Goal: Information Seeking & Learning: Check status

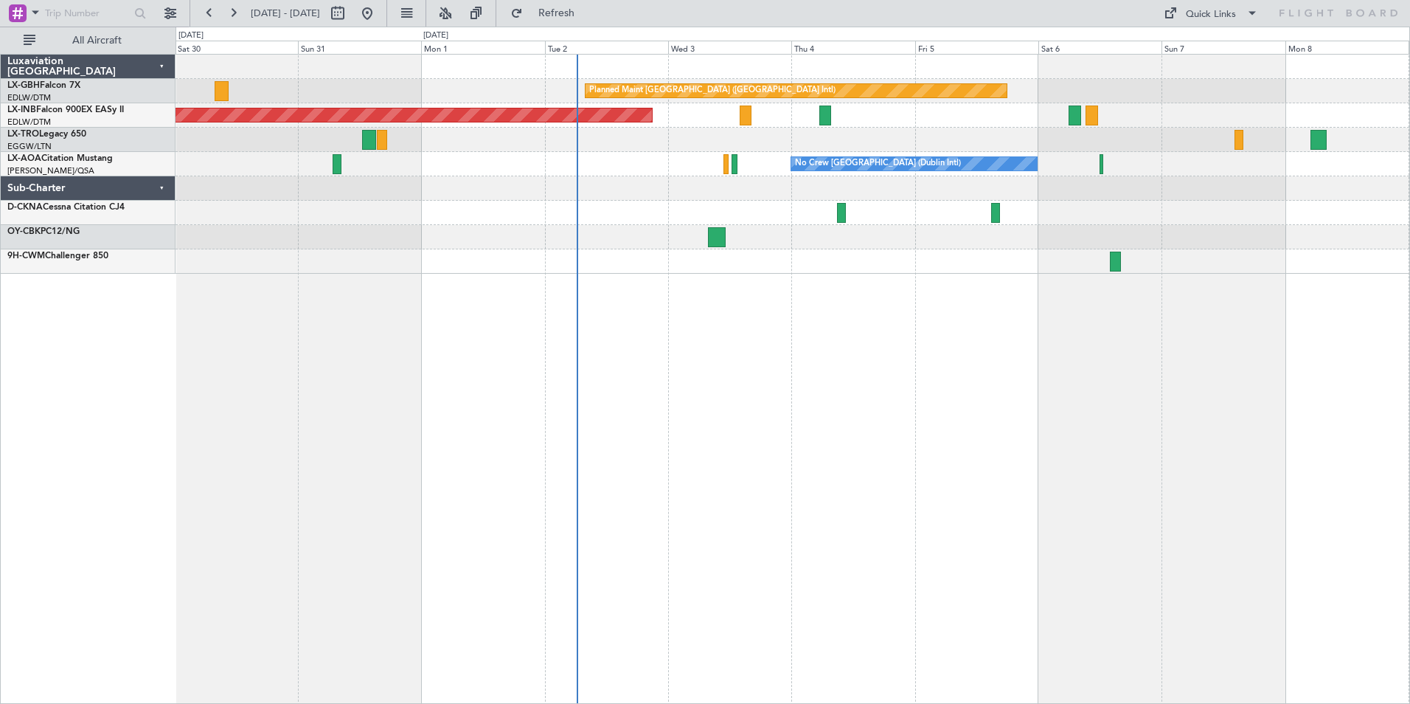
click at [873, 415] on div "Planned Maint [GEOGRAPHIC_DATA] ([GEOGRAPHIC_DATA] Intl) Unplanned Maint [GEOGR…" at bounding box center [793, 379] width 1235 height 650
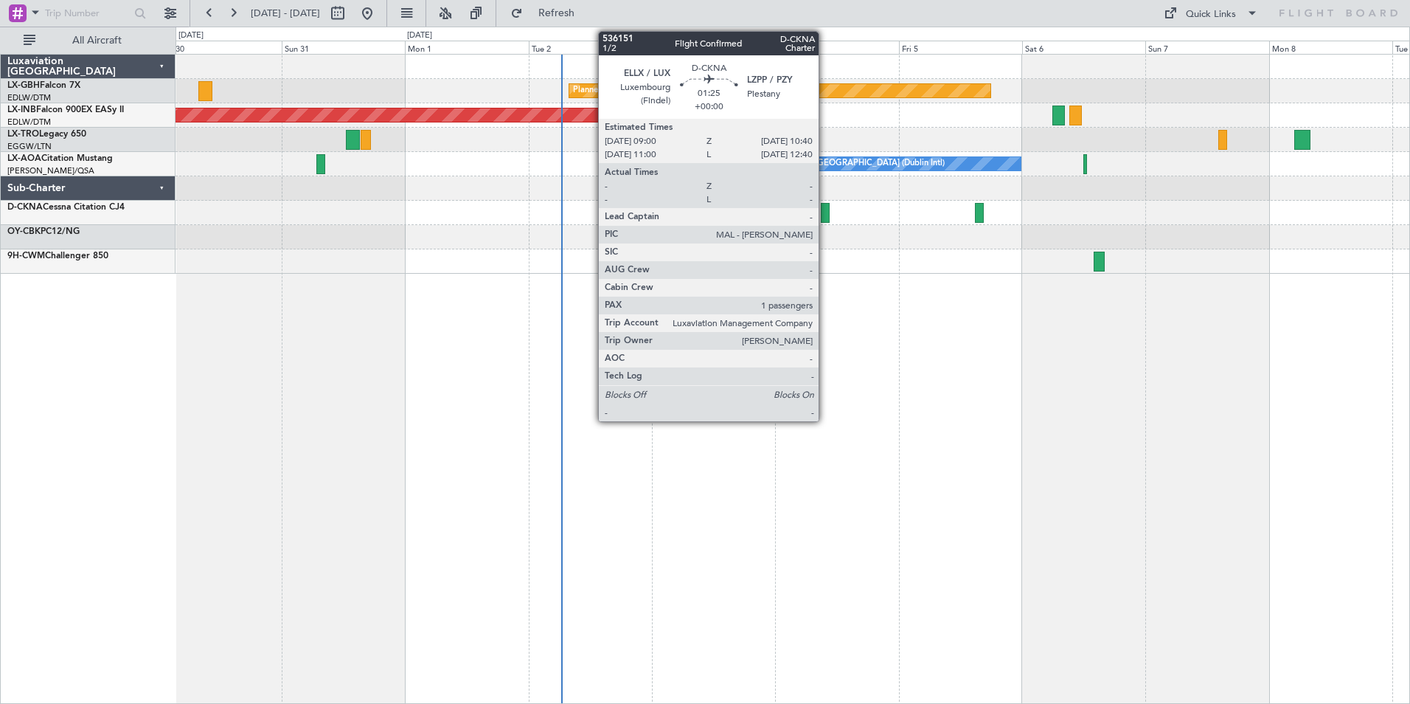
click at [823, 212] on div at bounding box center [825, 213] width 9 height 20
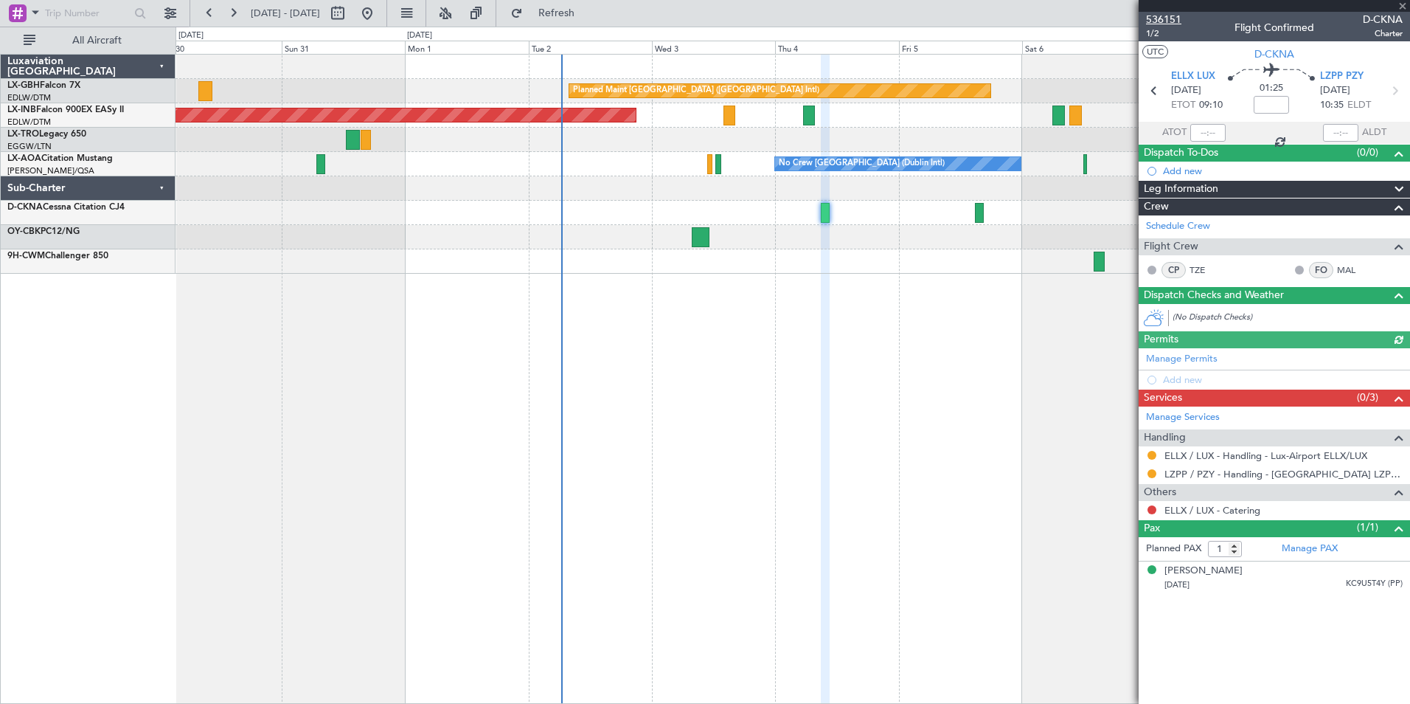
click at [1174, 18] on span "536151" at bounding box center [1163, 19] width 35 height 15
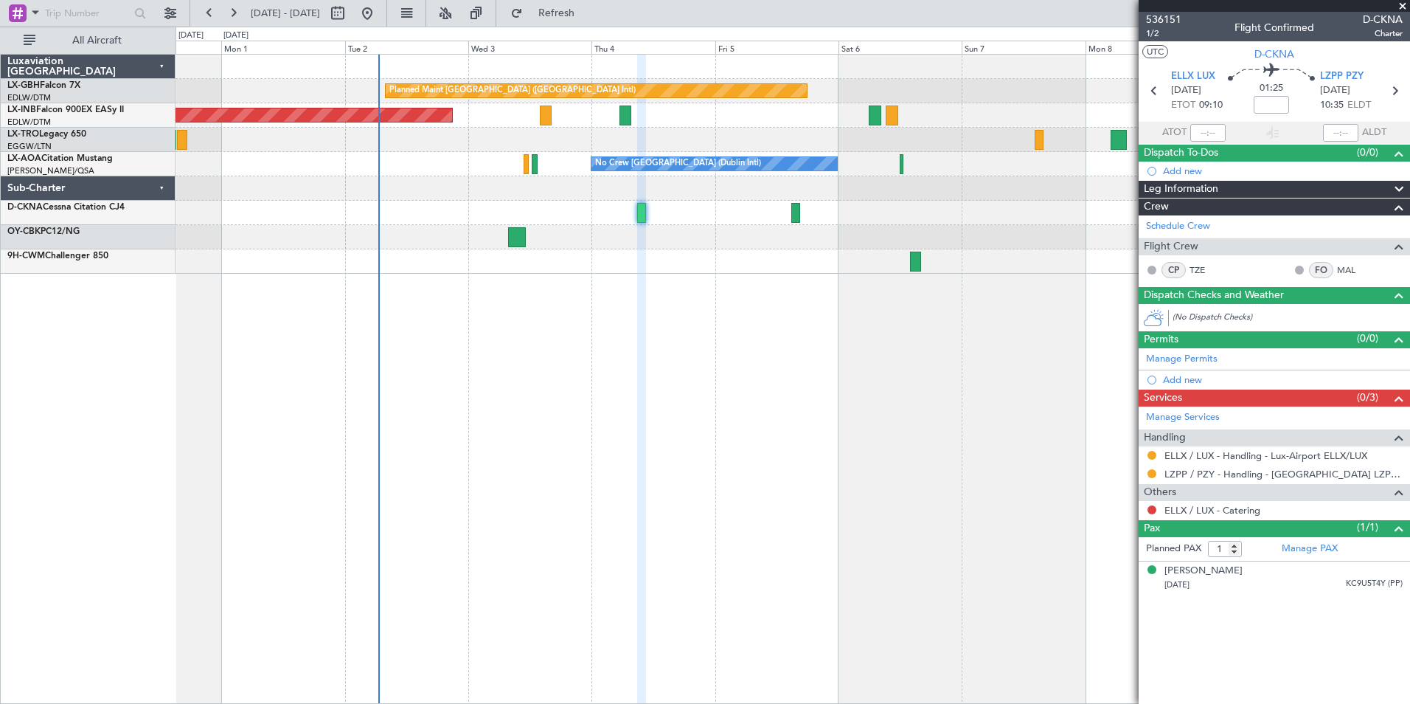
click at [540, 322] on div "Planned Maint [GEOGRAPHIC_DATA] ([GEOGRAPHIC_DATA] Intl) Unplanned Maint [GEOGR…" at bounding box center [793, 379] width 1235 height 650
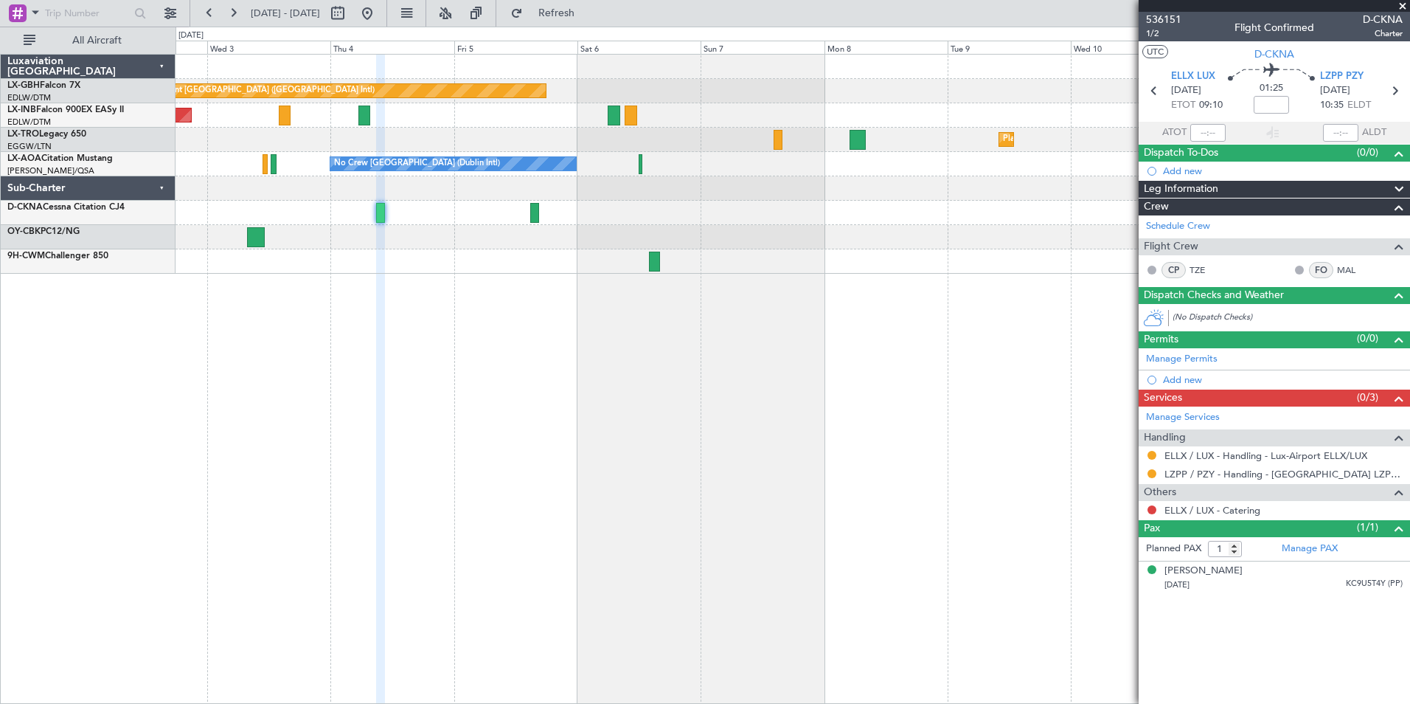
click at [507, 271] on div "Planned Maint [GEOGRAPHIC_DATA] ([GEOGRAPHIC_DATA] Intl) Unplanned Maint [GEOGR…" at bounding box center [793, 379] width 1235 height 650
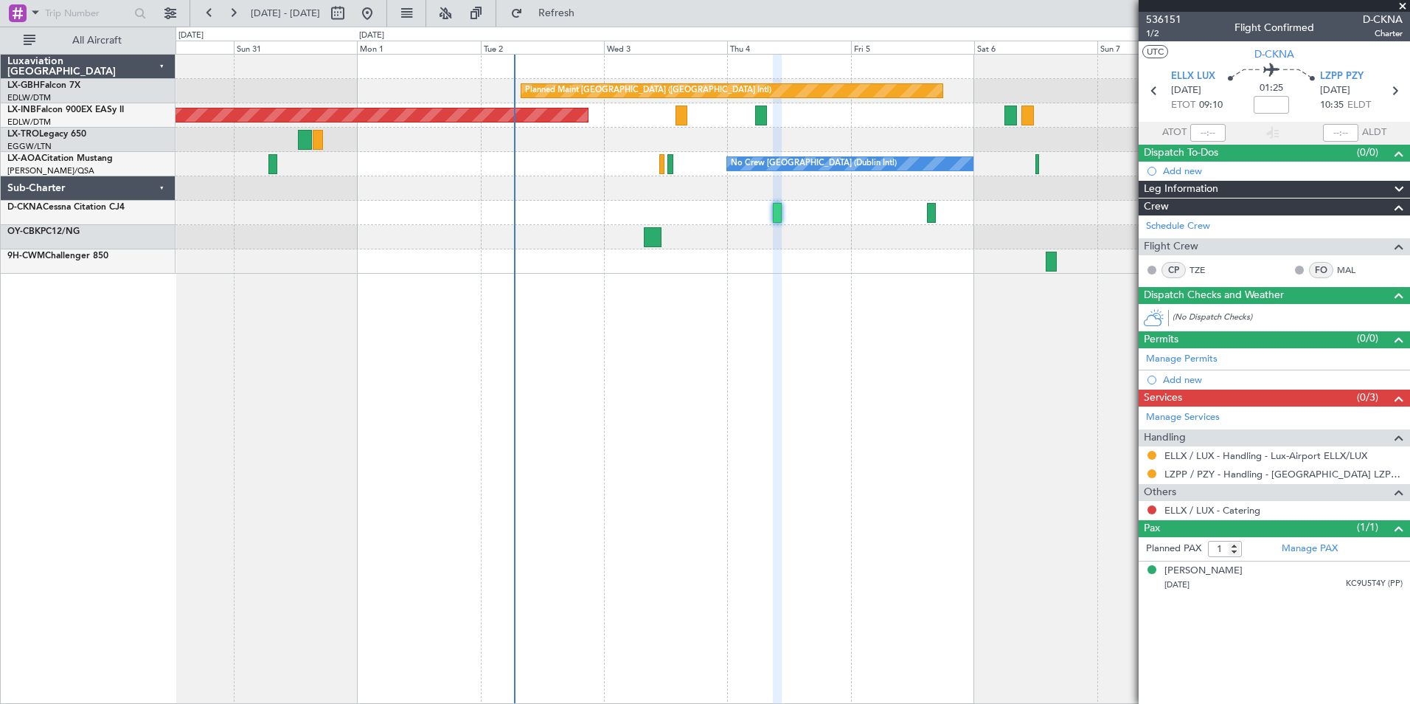
click at [884, 229] on div "Planned Maint [GEOGRAPHIC_DATA] ([GEOGRAPHIC_DATA] Intl) Unplanned Maint [GEOGR…" at bounding box center [793, 379] width 1235 height 650
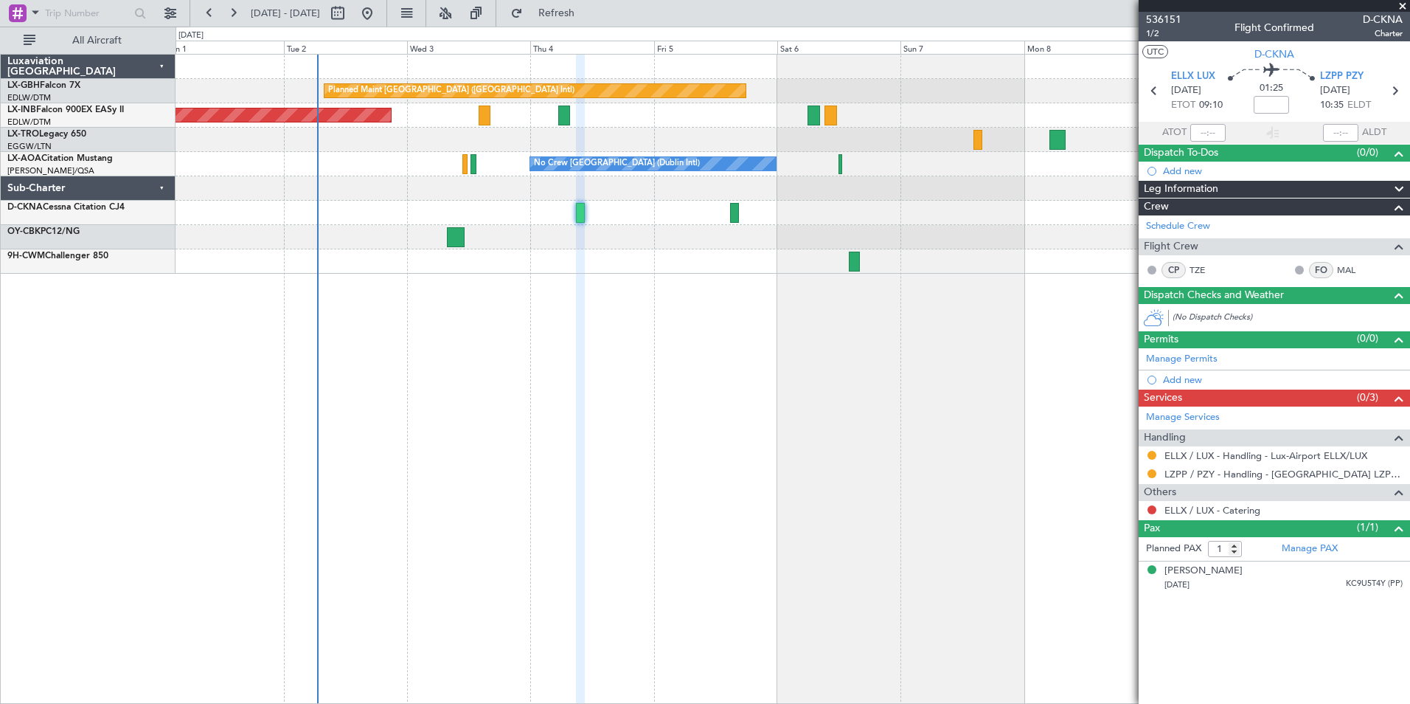
click at [556, 347] on div "Planned Maint [GEOGRAPHIC_DATA] ([GEOGRAPHIC_DATA] Intl) Unplanned Maint [GEOGR…" at bounding box center [793, 379] width 1235 height 650
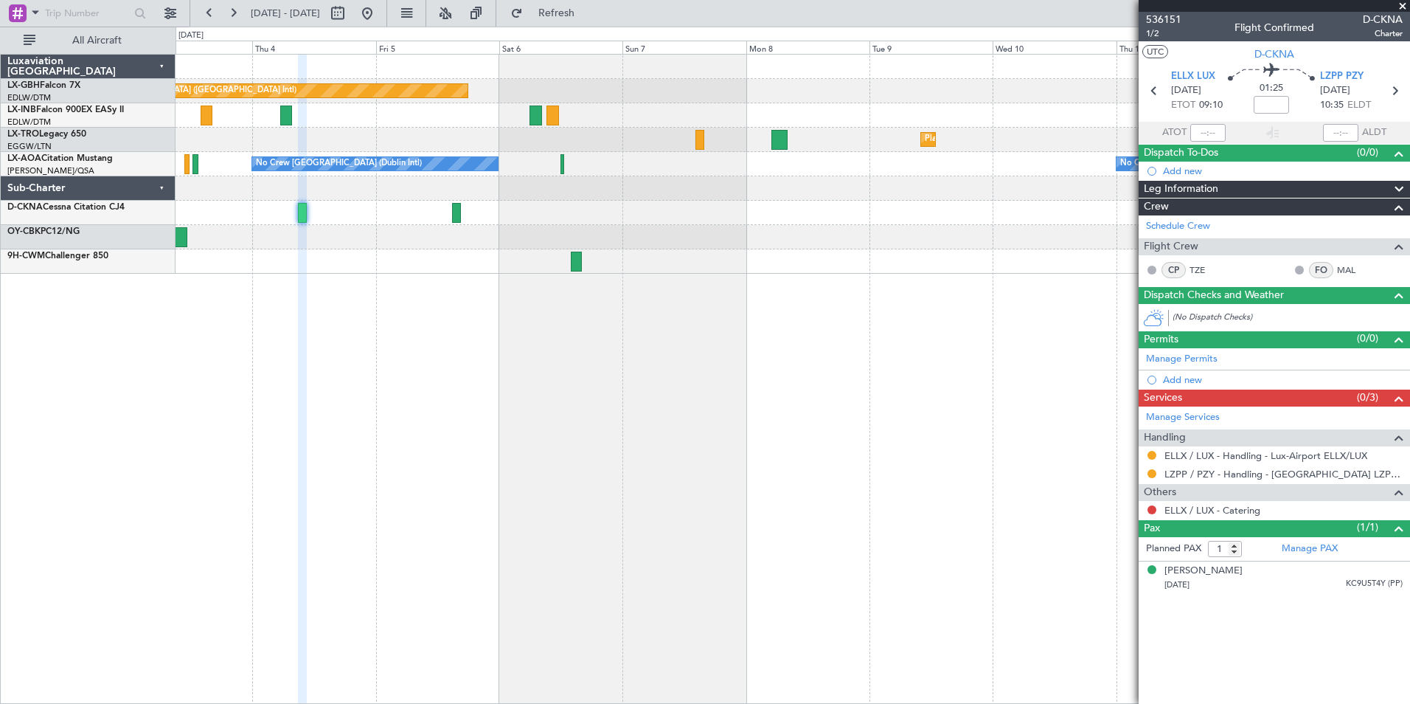
click at [409, 128] on div "Planned Maint [GEOGRAPHIC_DATA] ([GEOGRAPHIC_DATA] Intl) Unplanned Maint [GEOGR…" at bounding box center [793, 164] width 1234 height 219
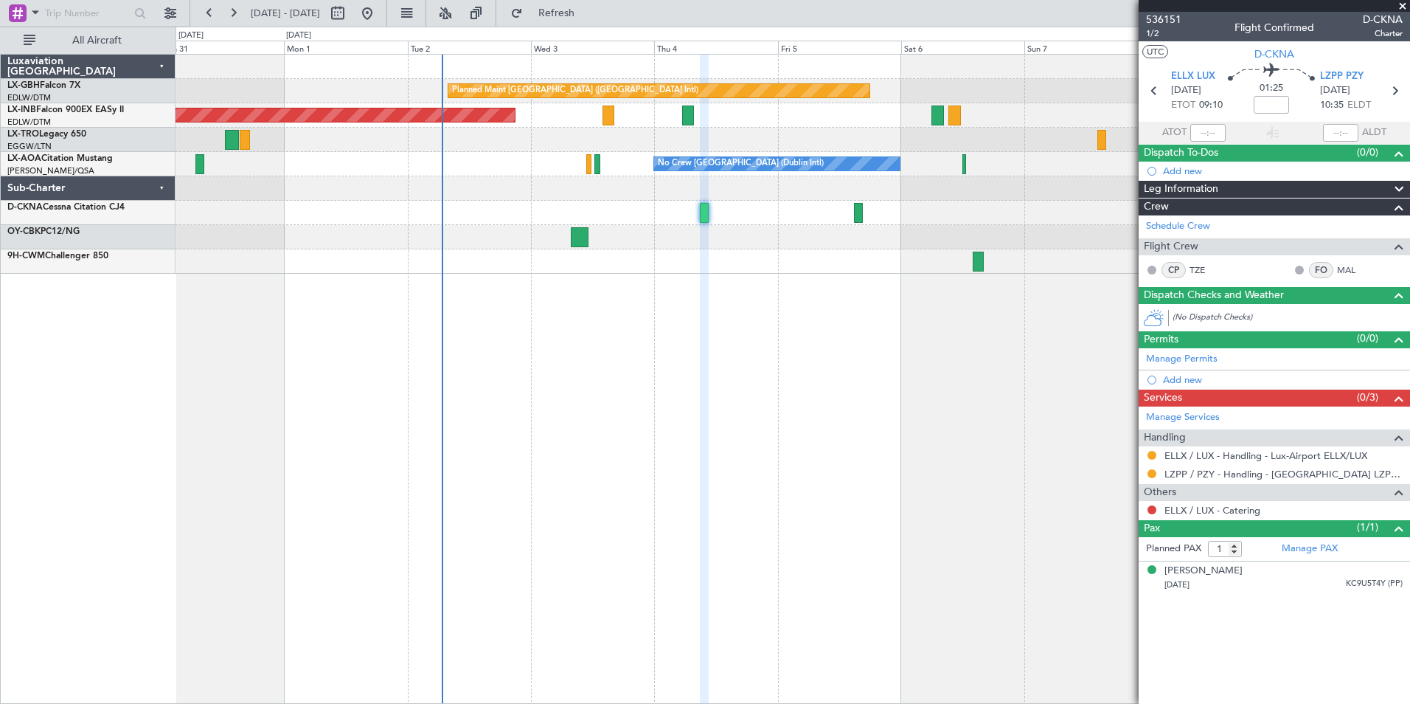
click at [831, 133] on div "Planned Maint Dusseldorf" at bounding box center [793, 140] width 1234 height 24
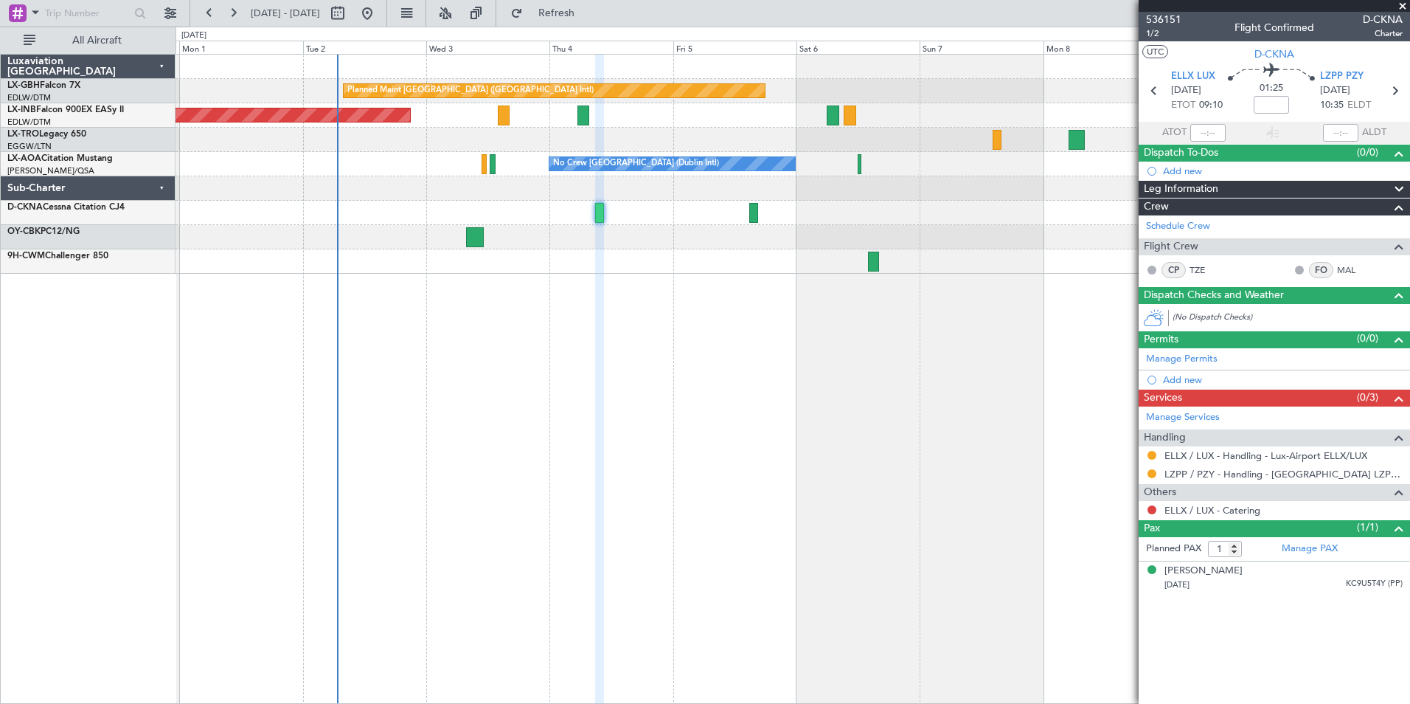
click at [440, 288] on div "Planned Maint [GEOGRAPHIC_DATA] ([GEOGRAPHIC_DATA] Intl) Unplanned Maint [GEOGR…" at bounding box center [793, 379] width 1235 height 650
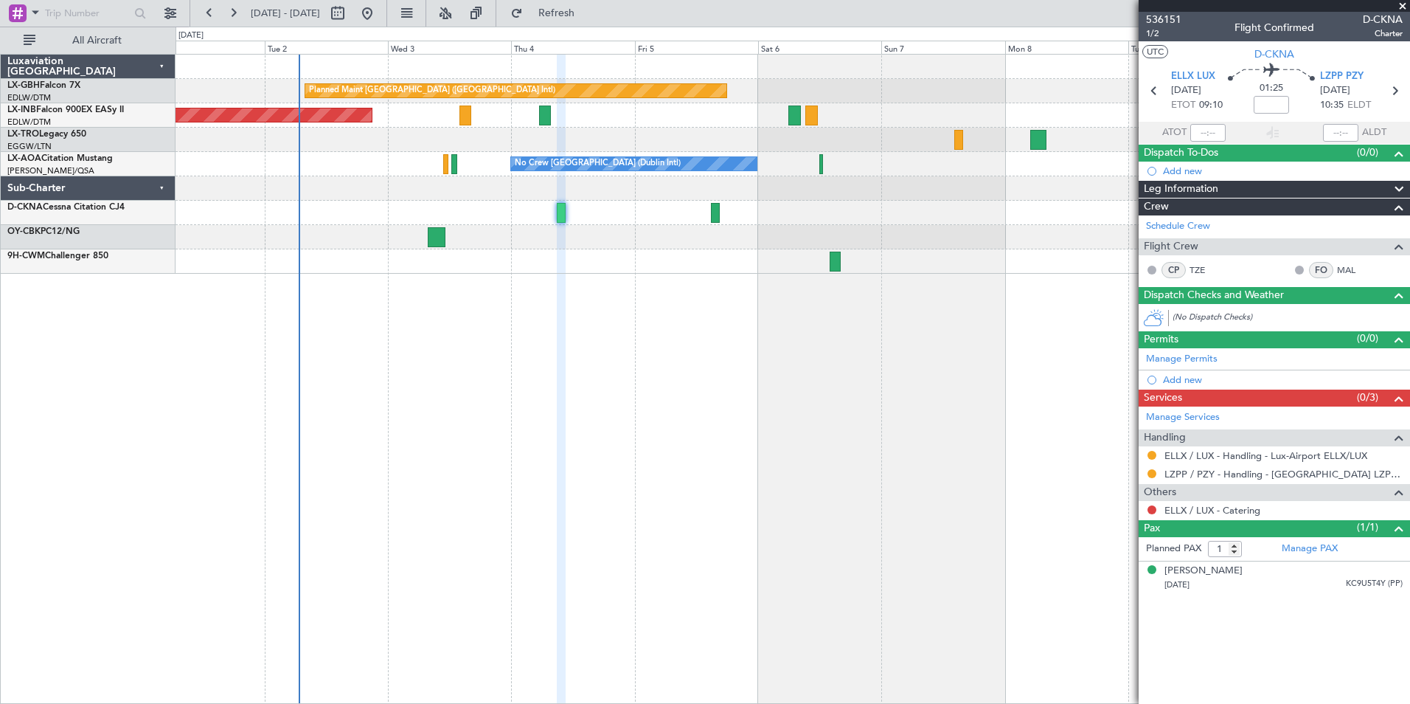
click at [741, 308] on div "Planned Maint [GEOGRAPHIC_DATA] ([GEOGRAPHIC_DATA] Intl) Unplanned Maint [GEOGR…" at bounding box center [793, 379] width 1235 height 650
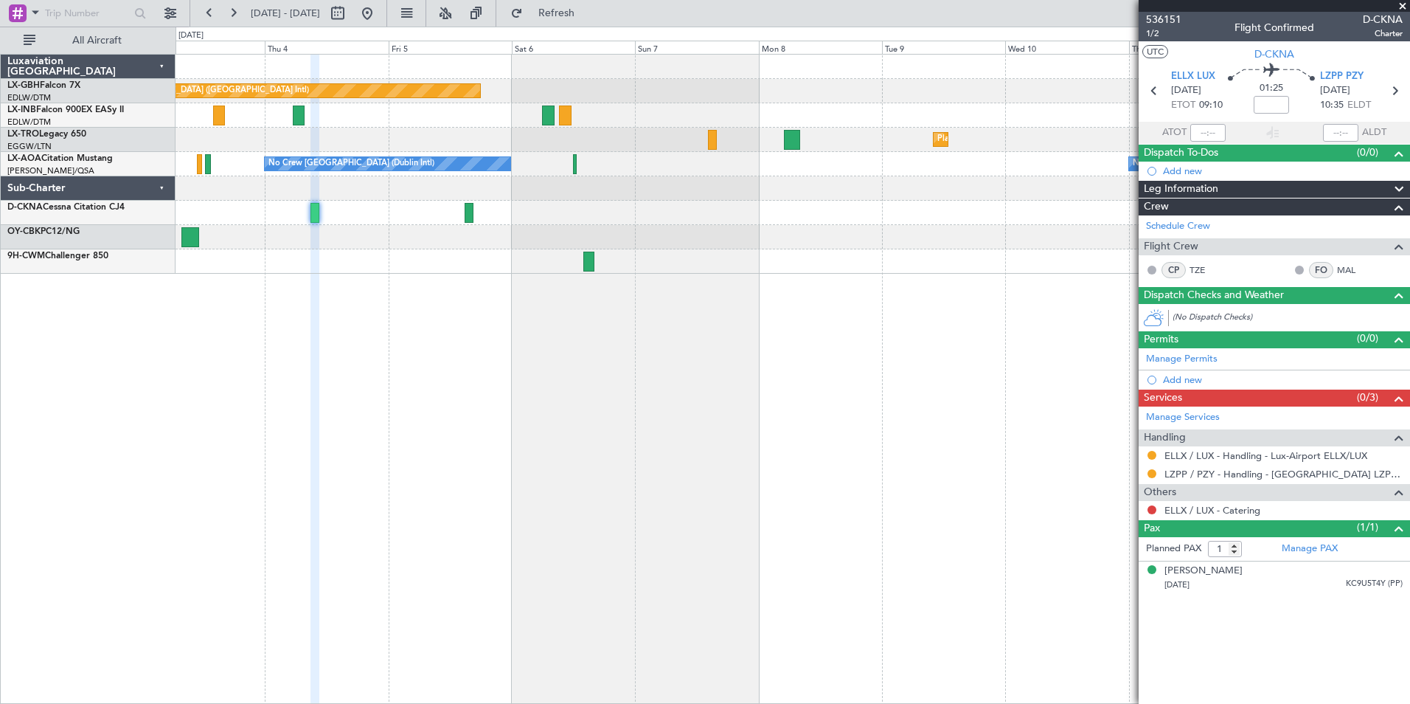
click at [697, 330] on div "Planned Maint [GEOGRAPHIC_DATA] ([GEOGRAPHIC_DATA] Intl) Unplanned Maint [GEOGR…" at bounding box center [793, 379] width 1235 height 650
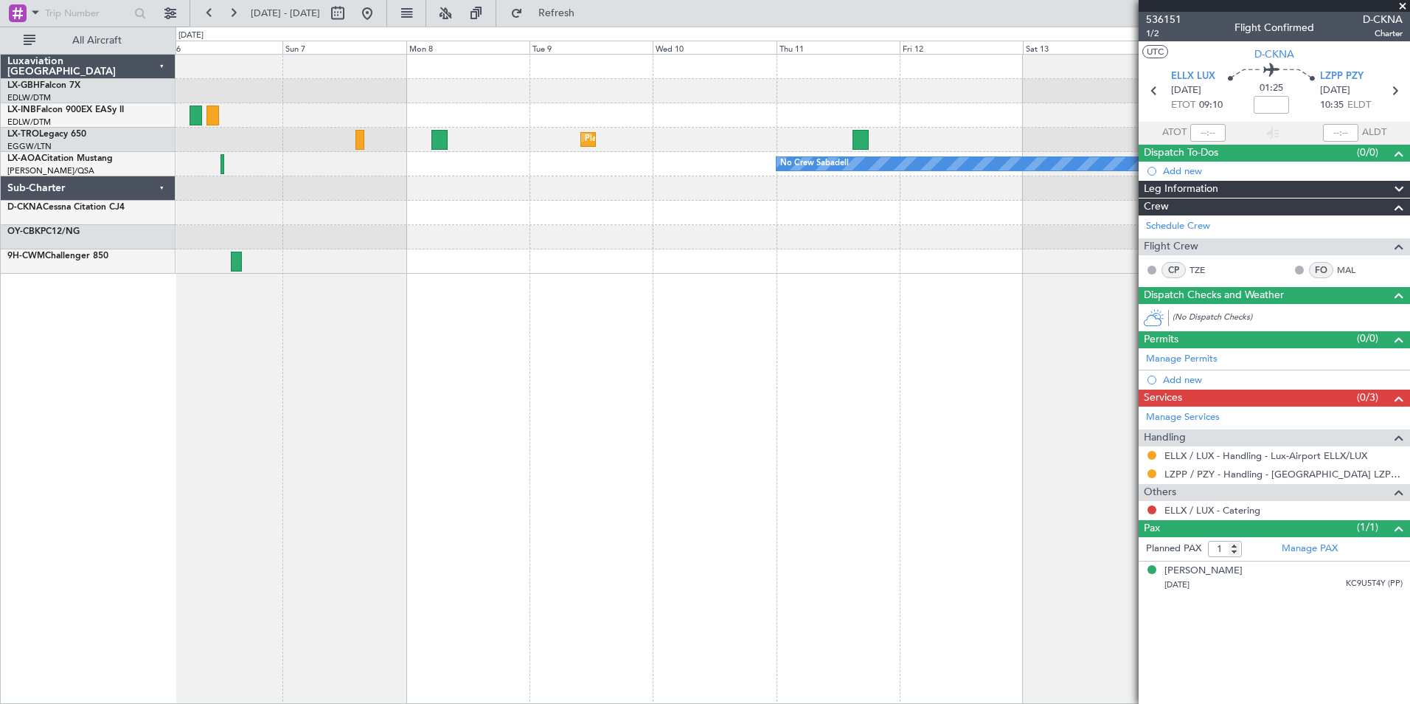
click at [502, 298] on div "Planned Maint Nurnberg Planned Maint [GEOGRAPHIC_DATA] ([GEOGRAPHIC_DATA]) Plan…" at bounding box center [793, 379] width 1235 height 650
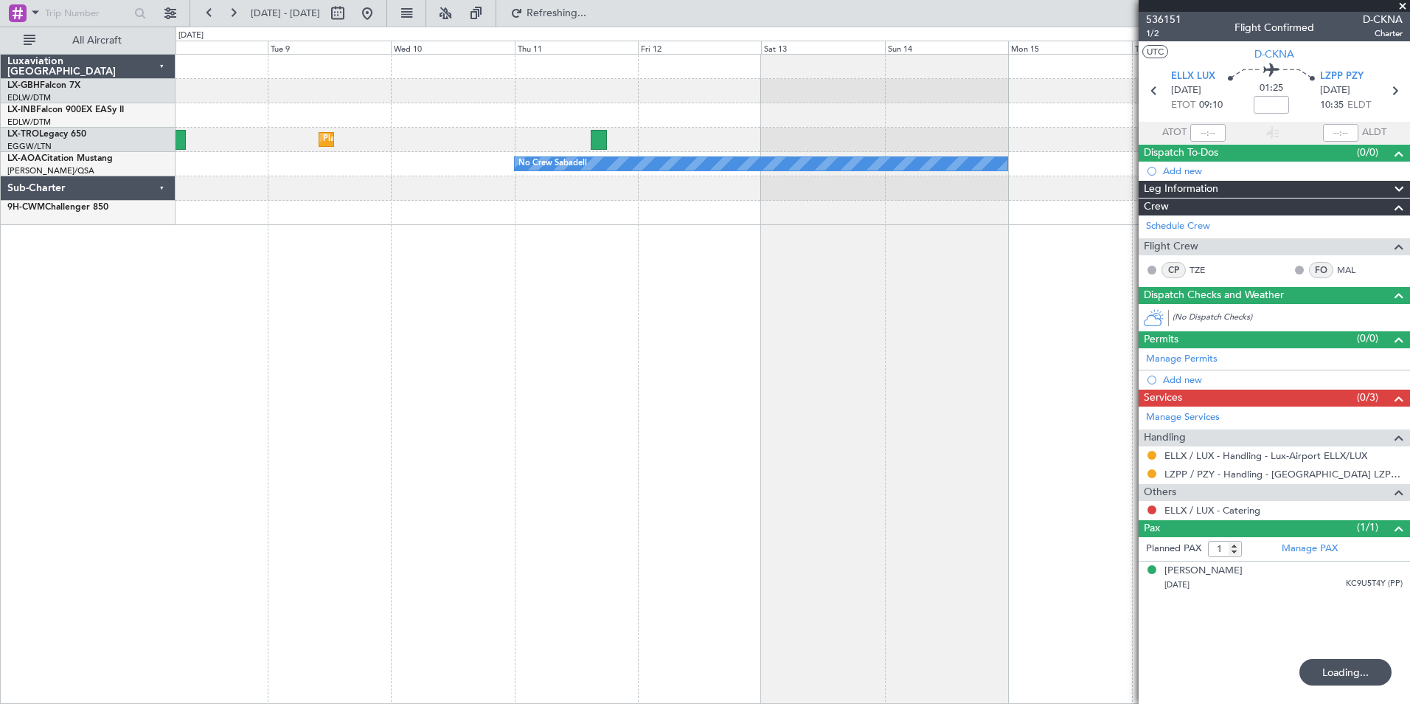
click at [478, 285] on div "Planned Maint Nurnberg Planned [GEOGRAPHIC_DATA] No Crew Sabadell No Crew [GEOG…" at bounding box center [793, 379] width 1235 height 650
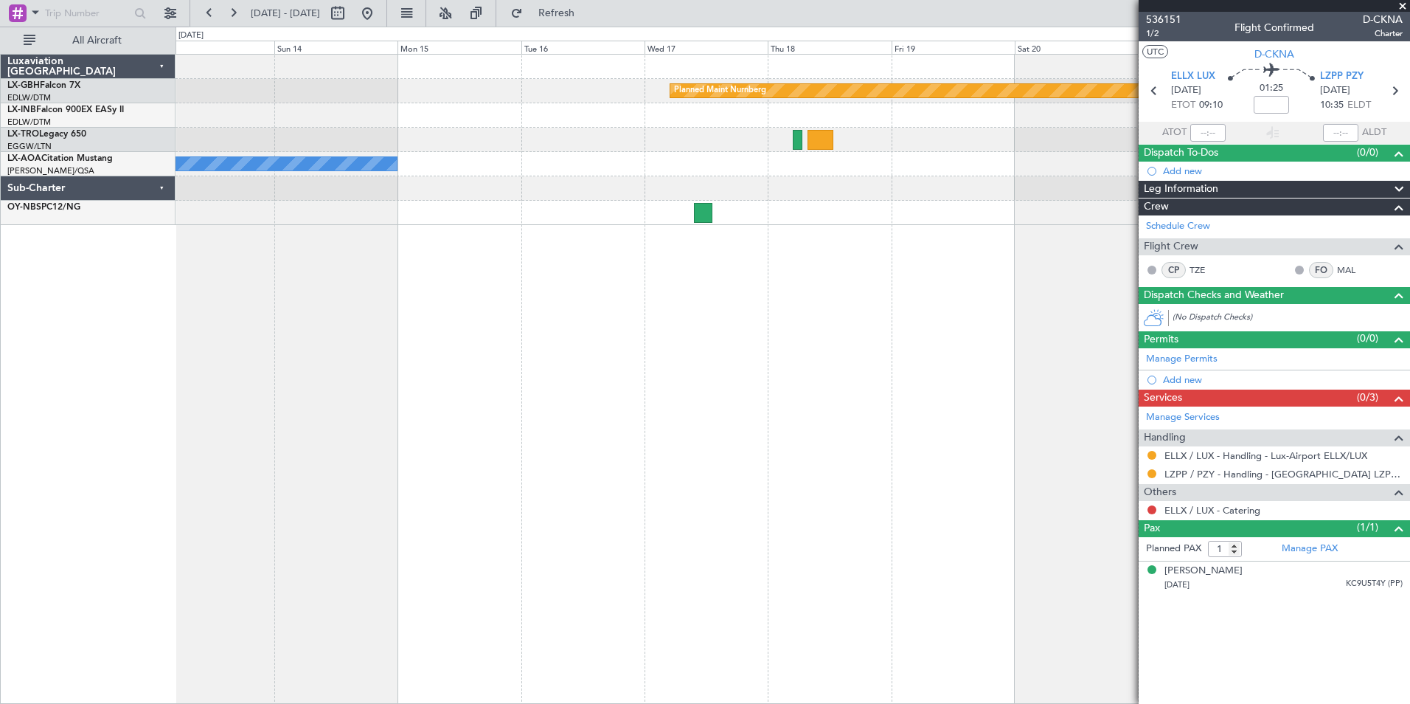
click at [479, 302] on div "Planned Maint Nurnberg No Crew Sabadell No Crew Sabadell" at bounding box center [793, 379] width 1235 height 650
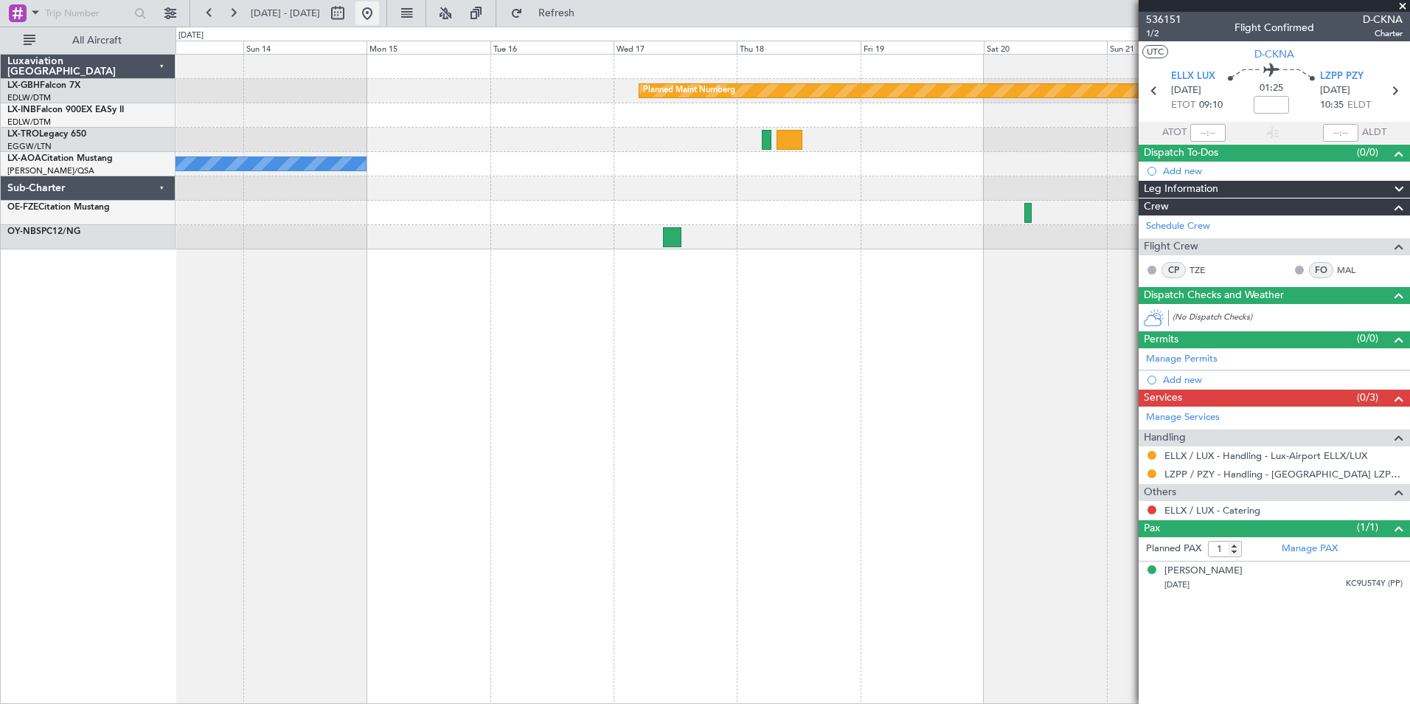
click at [379, 20] on button at bounding box center [368, 13] width 24 height 24
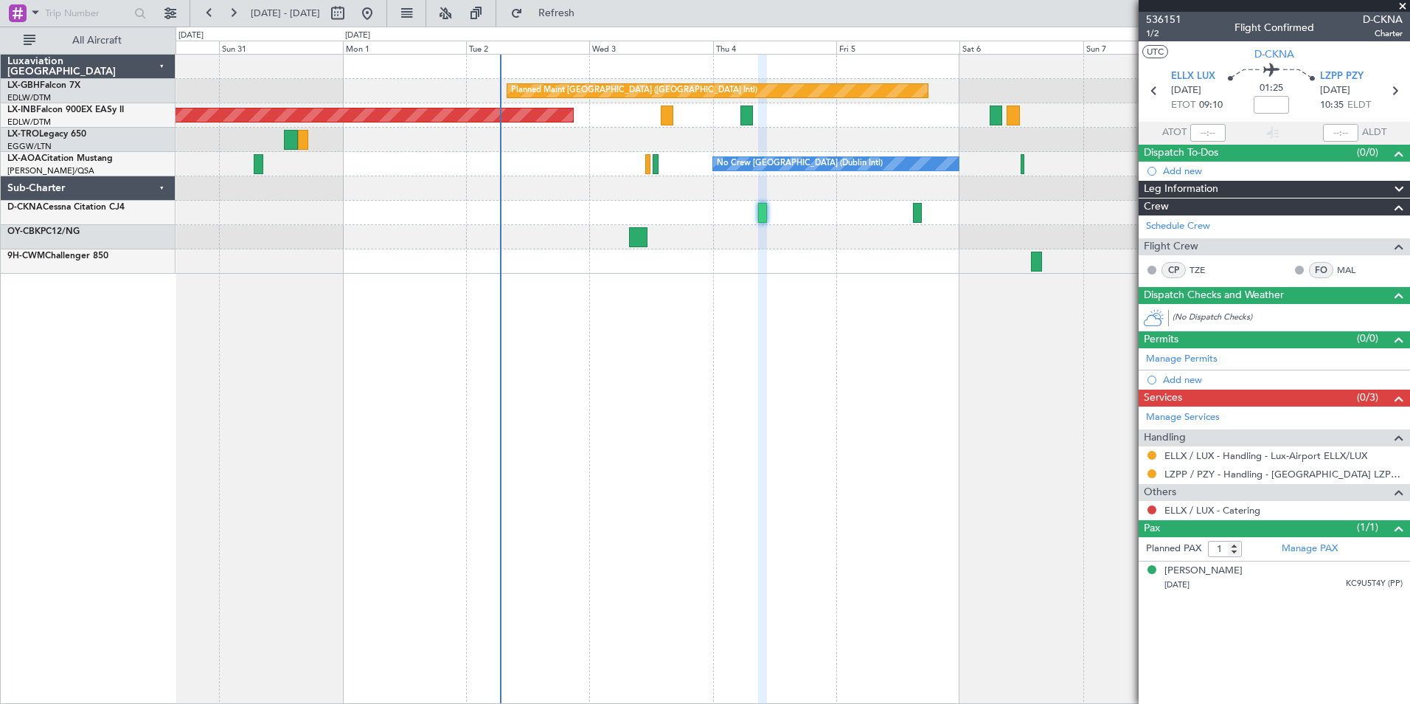
click at [564, 353] on div "Planned Maint [GEOGRAPHIC_DATA] ([GEOGRAPHIC_DATA] Intl) Unplanned Maint [GEOGR…" at bounding box center [793, 379] width 1235 height 650
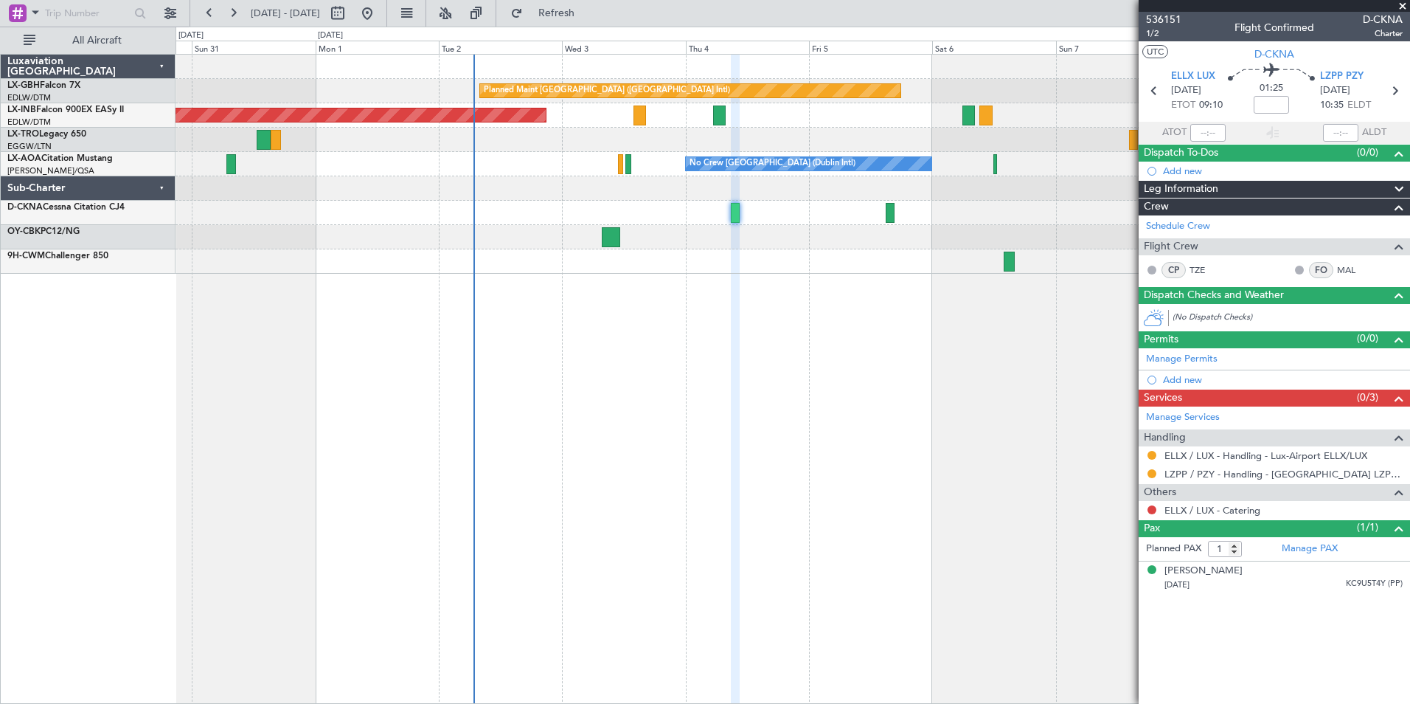
click at [555, 305] on div "Planned Maint [GEOGRAPHIC_DATA] ([GEOGRAPHIC_DATA] Intl) Unplanned Maint [GEOGR…" at bounding box center [793, 379] width 1235 height 650
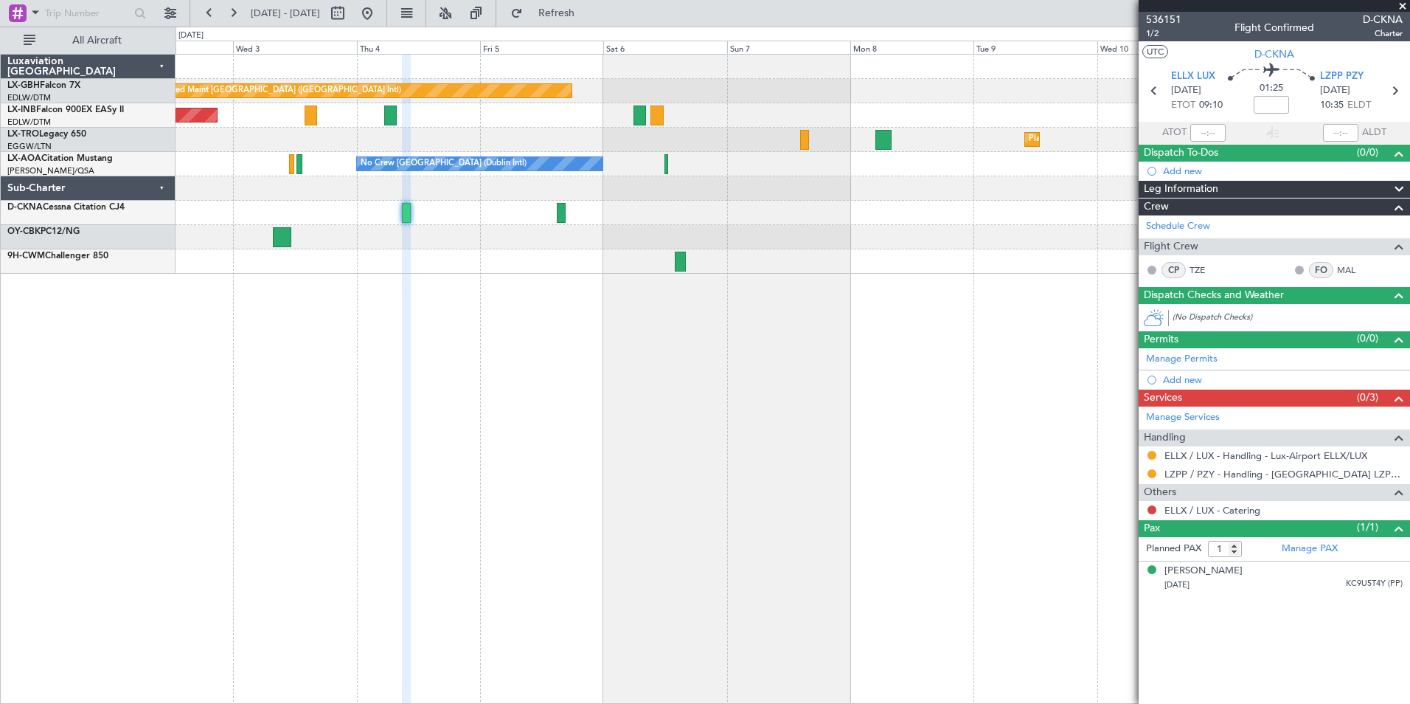
click at [316, 490] on div "Planned Maint [GEOGRAPHIC_DATA] ([GEOGRAPHIC_DATA] Intl) Unplanned Maint [GEOGR…" at bounding box center [793, 379] width 1235 height 650
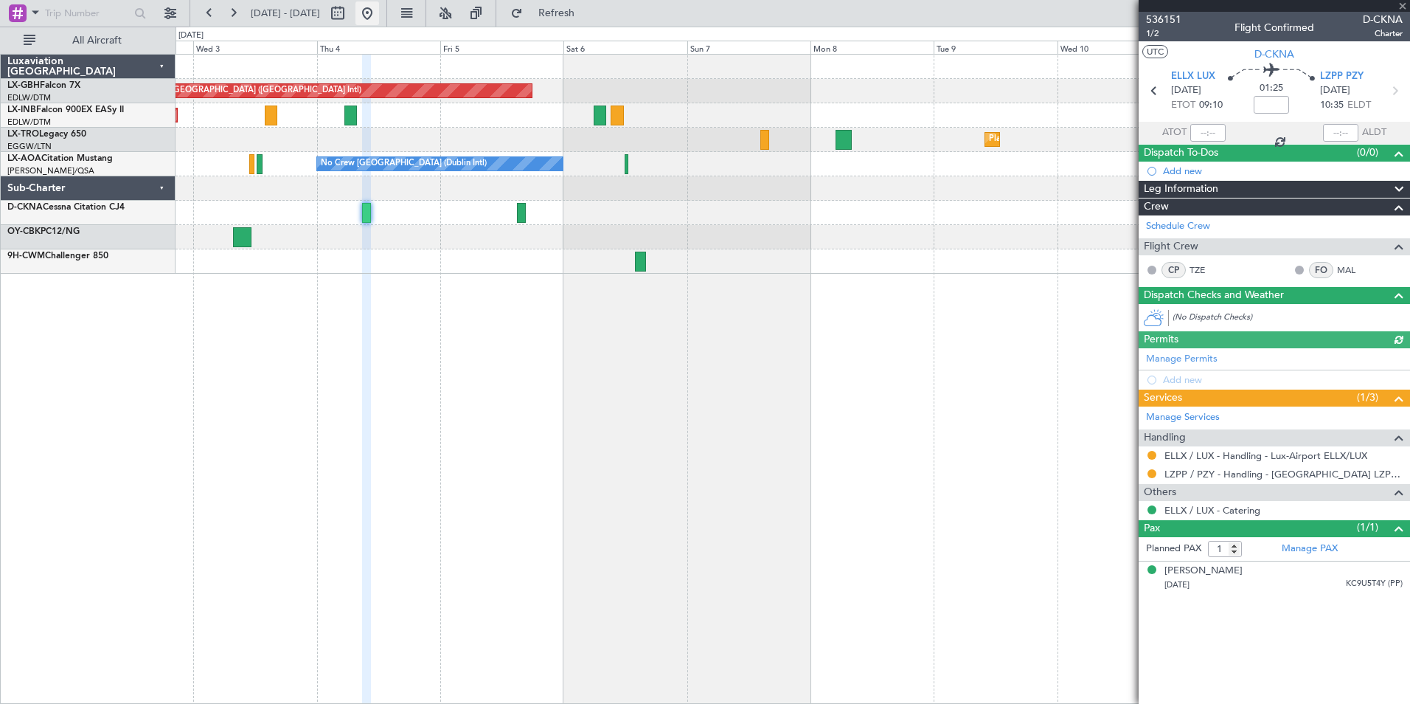
click at [379, 15] on button at bounding box center [368, 13] width 24 height 24
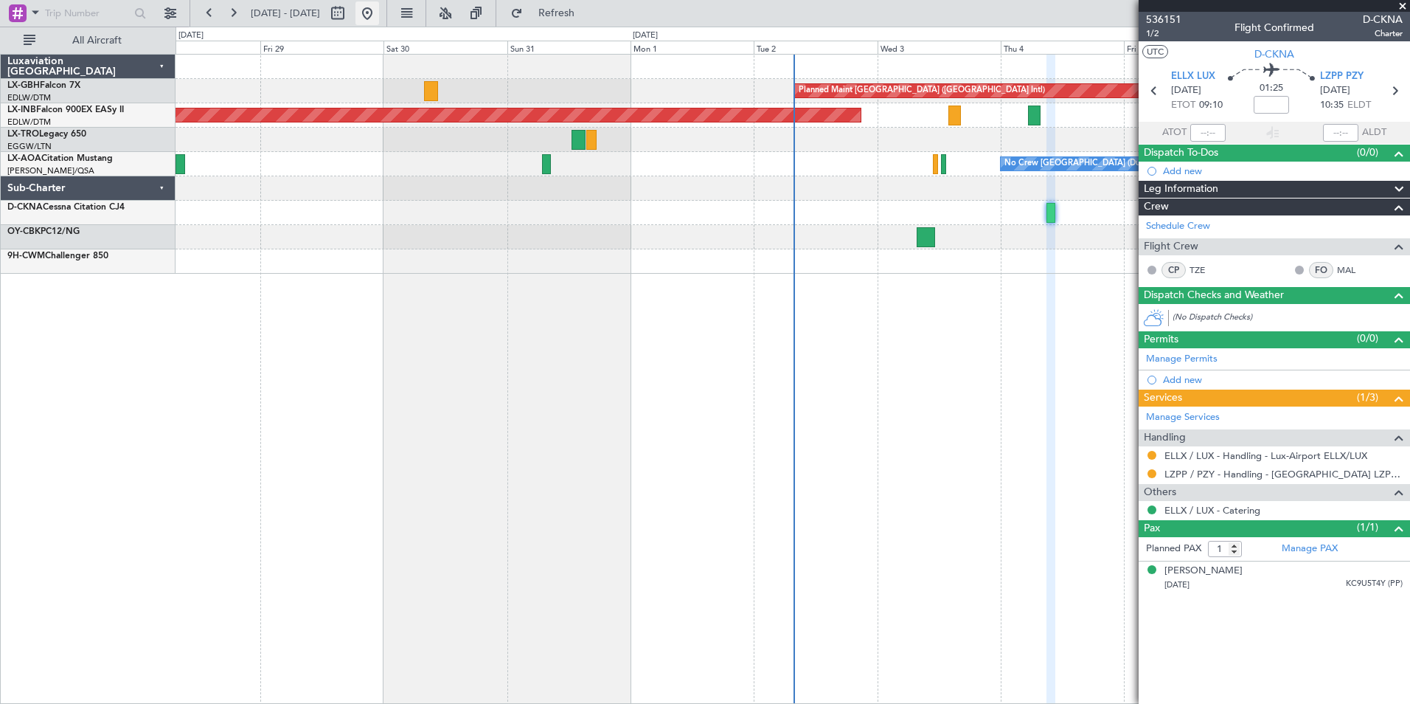
click at [379, 18] on button at bounding box center [368, 13] width 24 height 24
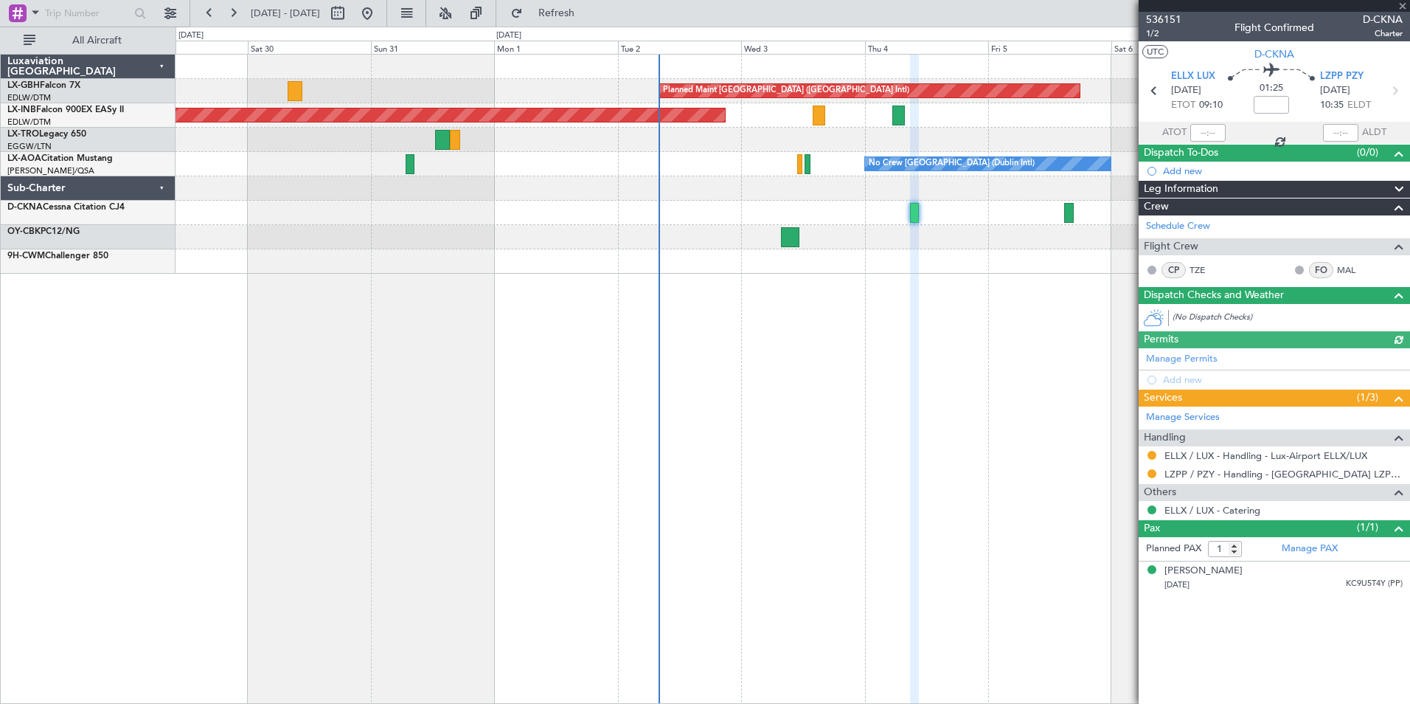
click at [796, 308] on div "Planned Maint [GEOGRAPHIC_DATA] ([GEOGRAPHIC_DATA] Intl) [GEOGRAPHIC_DATA] ([GE…" at bounding box center [793, 379] width 1235 height 650
